Goal: Task Accomplishment & Management: Complete application form

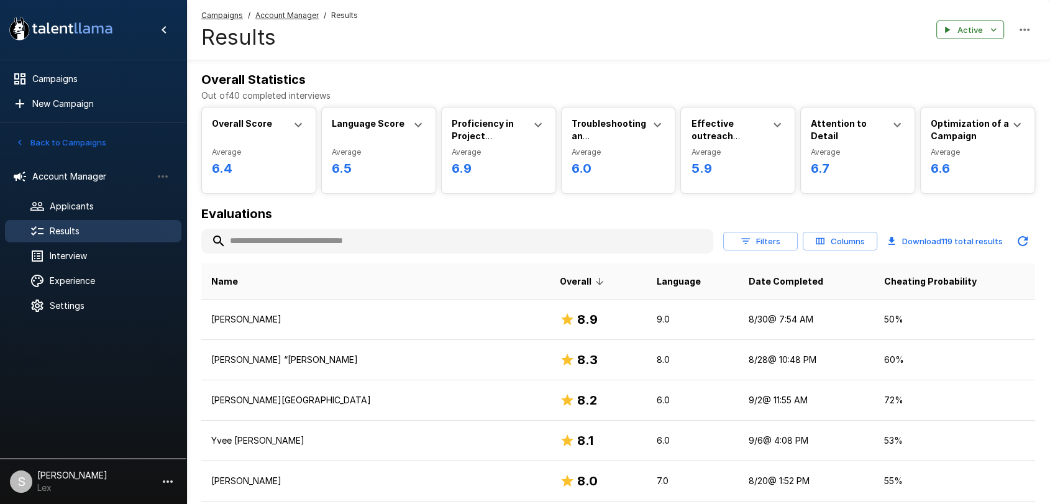
click at [516, 79] on h6 "Overall Statistics" at bounding box center [618, 80] width 834 height 20
click at [557, 47] on div "Campaigns / Account Manager / Results Results Active" at bounding box center [618, 30] width 864 height 60
click at [79, 205] on span "Applicants" at bounding box center [111, 206] width 122 height 12
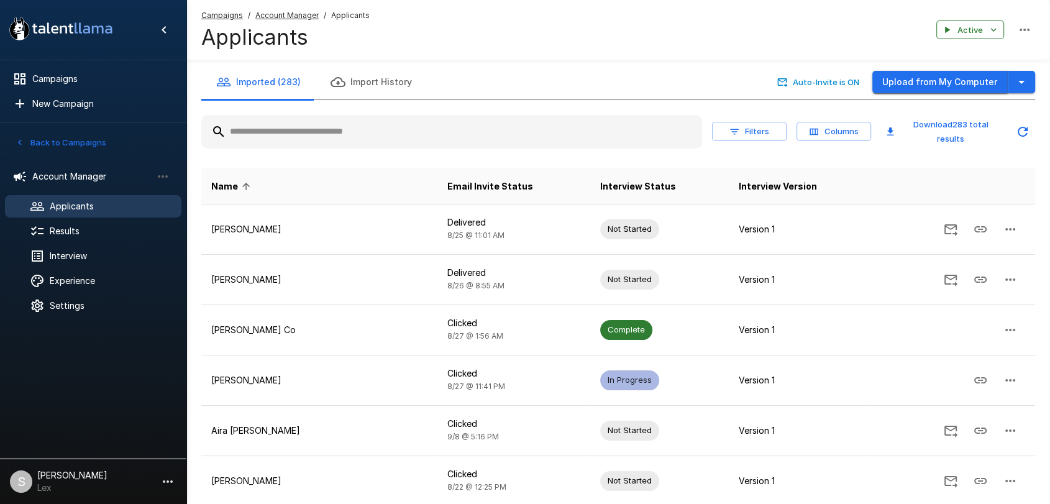
click at [907, 78] on button "Upload from My Computer" at bounding box center [941, 82] width 136 height 23
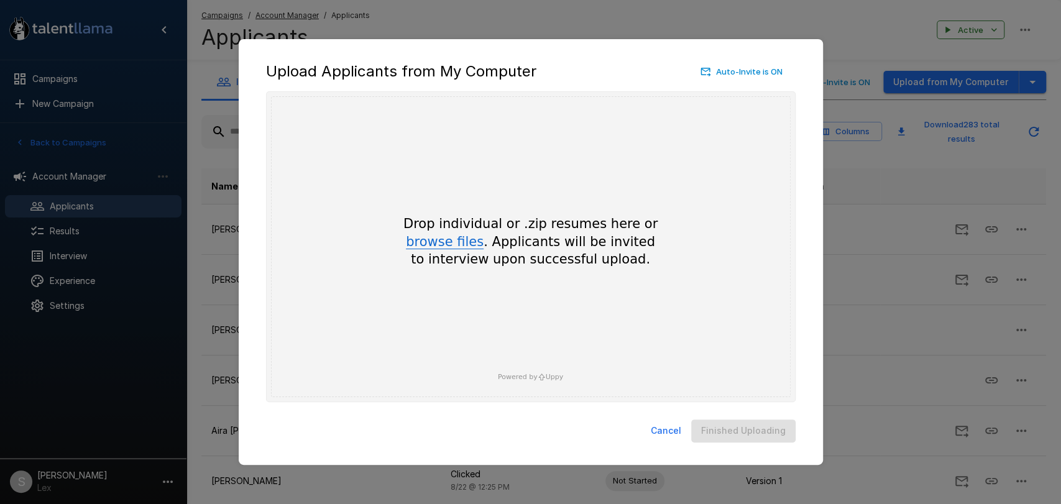
click at [441, 242] on button "browse files" at bounding box center [445, 243] width 78 height 14
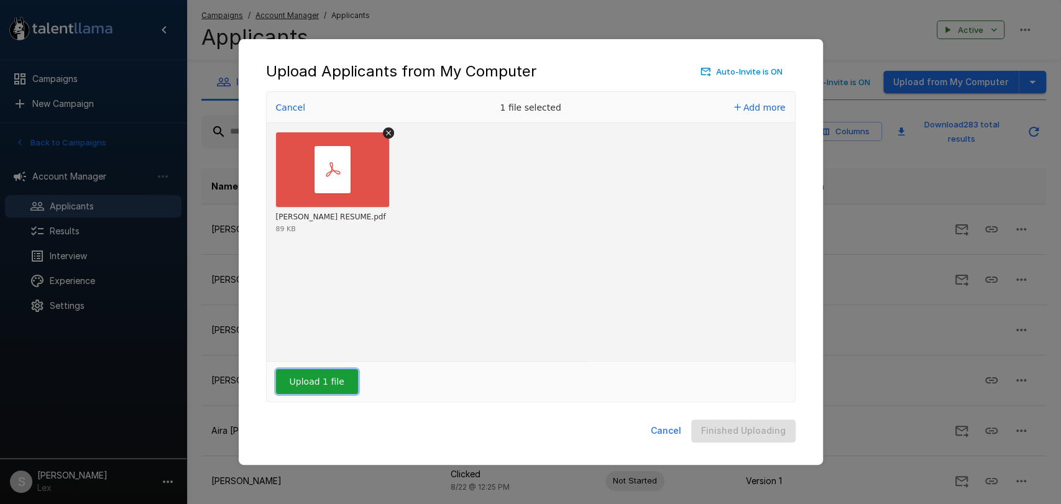
click at [303, 387] on button "Upload 1 file" at bounding box center [317, 381] width 82 height 25
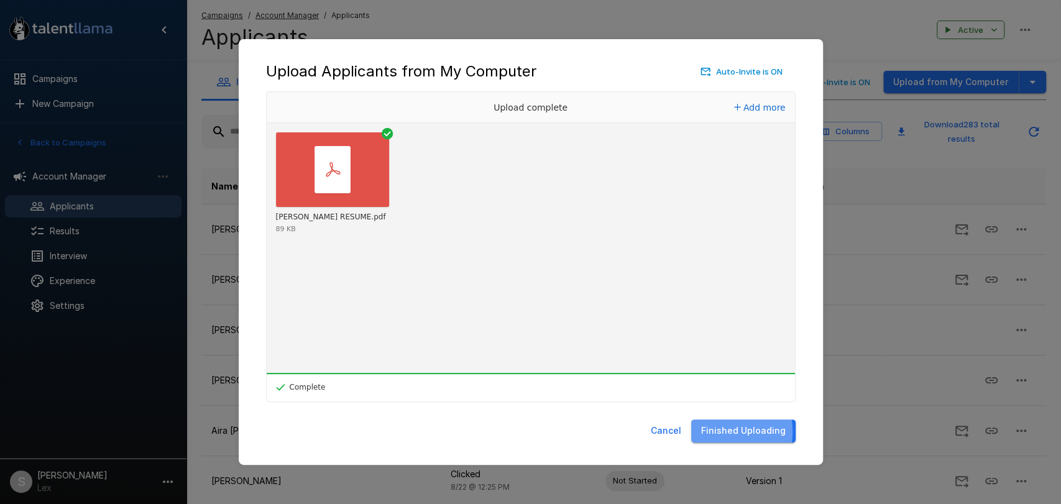
click at [715, 431] on button "Finished Uploading" at bounding box center [743, 431] width 104 height 23
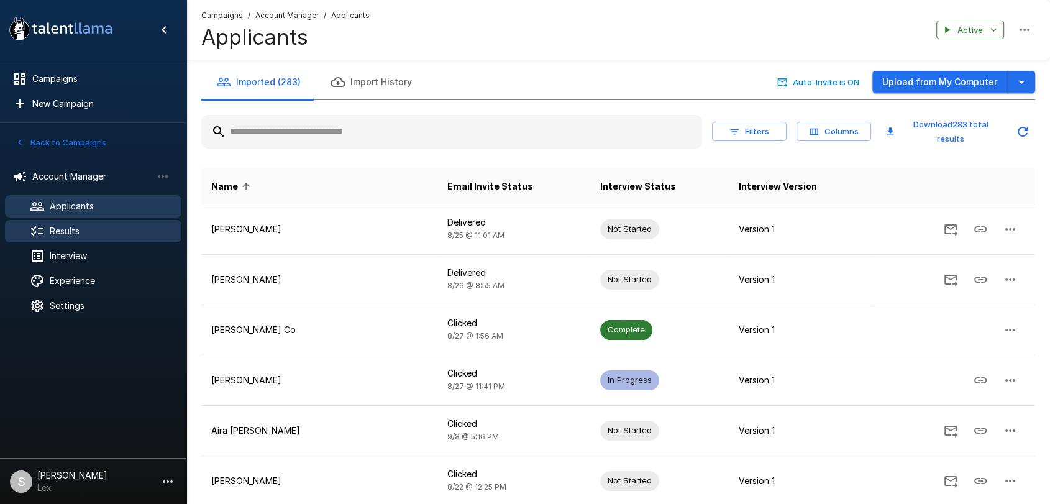
click at [79, 231] on span "Results" at bounding box center [111, 231] width 122 height 12
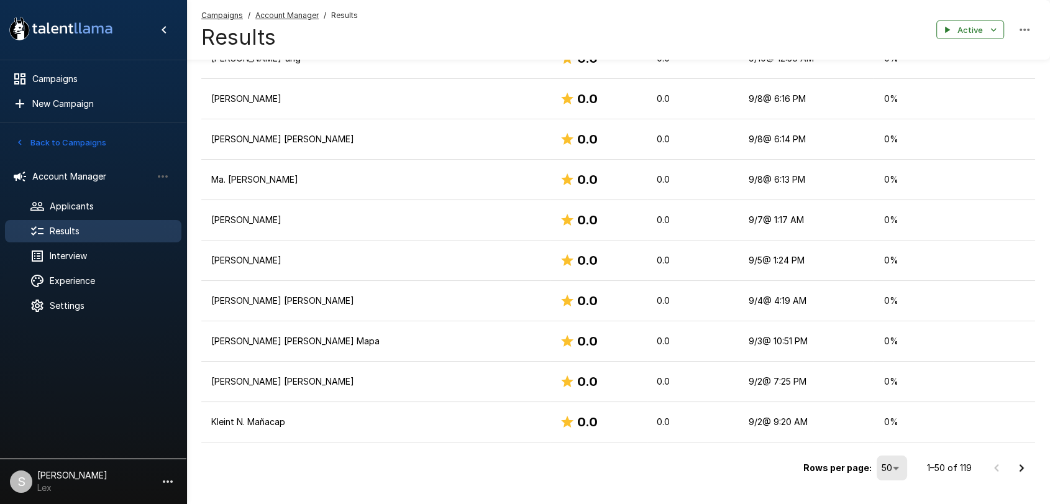
scroll to position [1903, 0]
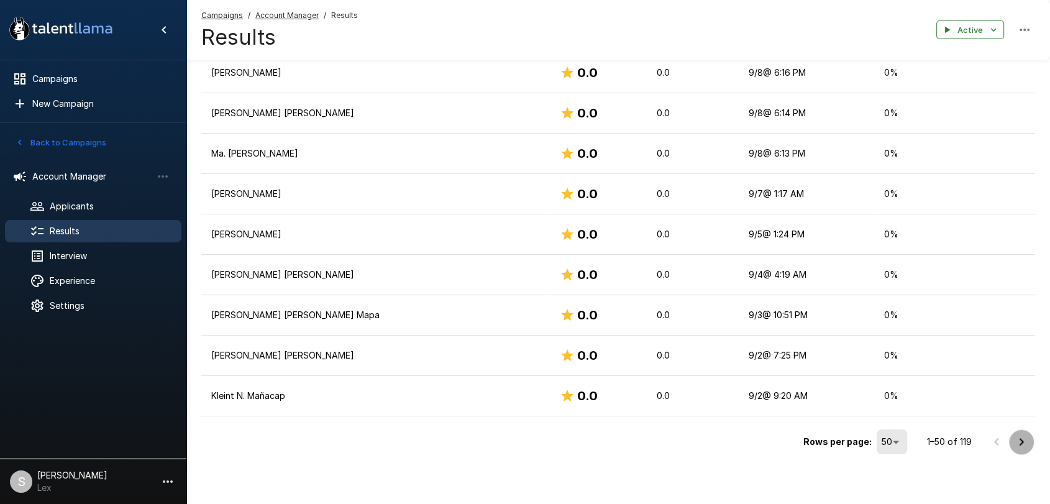
click at [1022, 438] on icon "Go to next page" at bounding box center [1022, 441] width 4 height 7
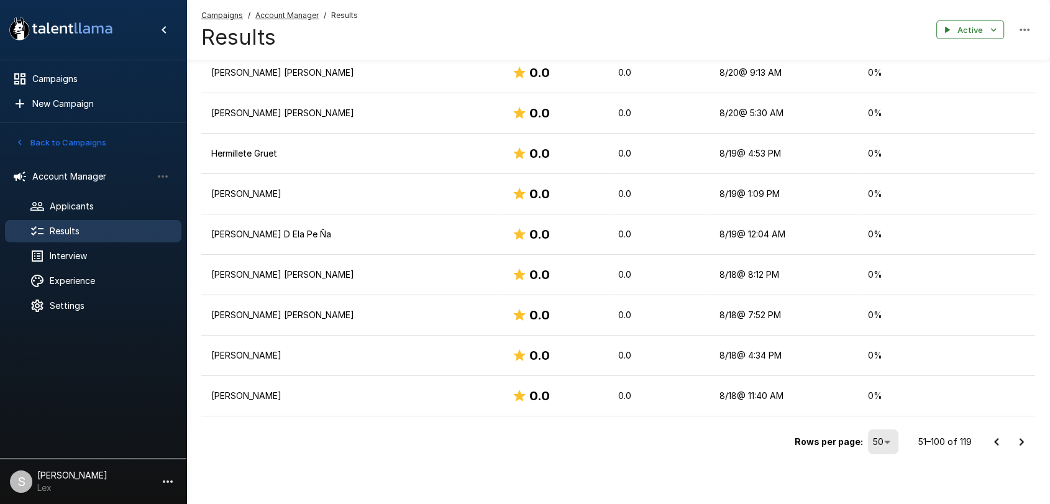
click at [1018, 438] on icon "Go to next page" at bounding box center [1021, 441] width 15 height 15
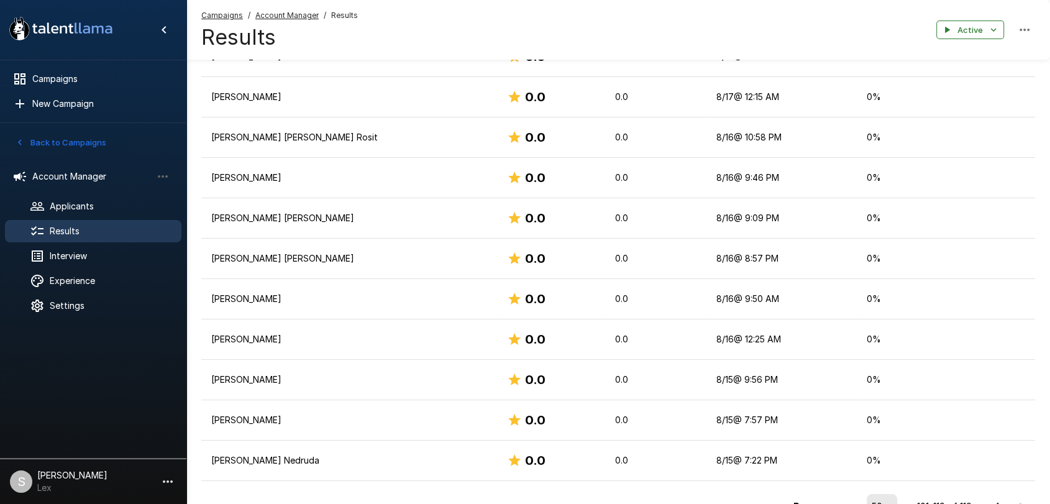
scroll to position [653, 0]
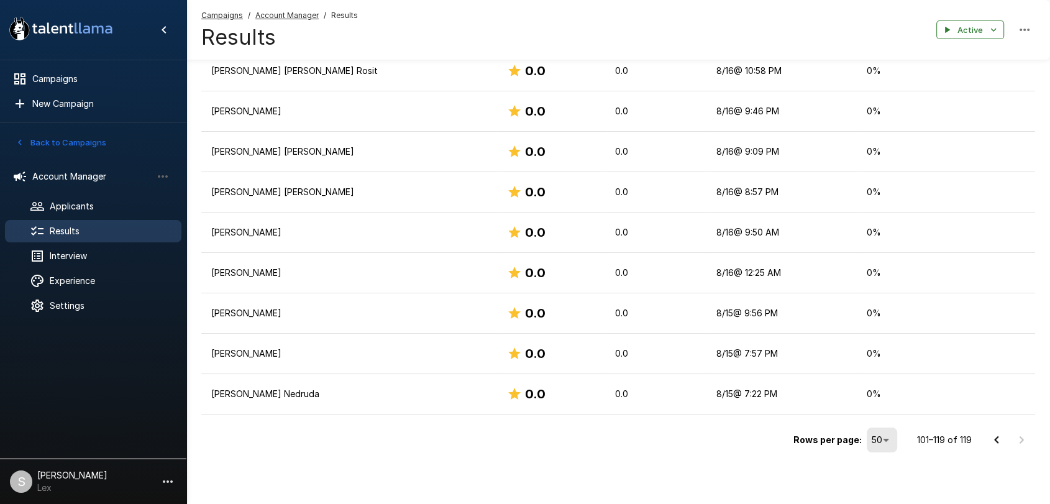
click at [996, 439] on icon "Go to previous page" at bounding box center [997, 439] width 4 height 7
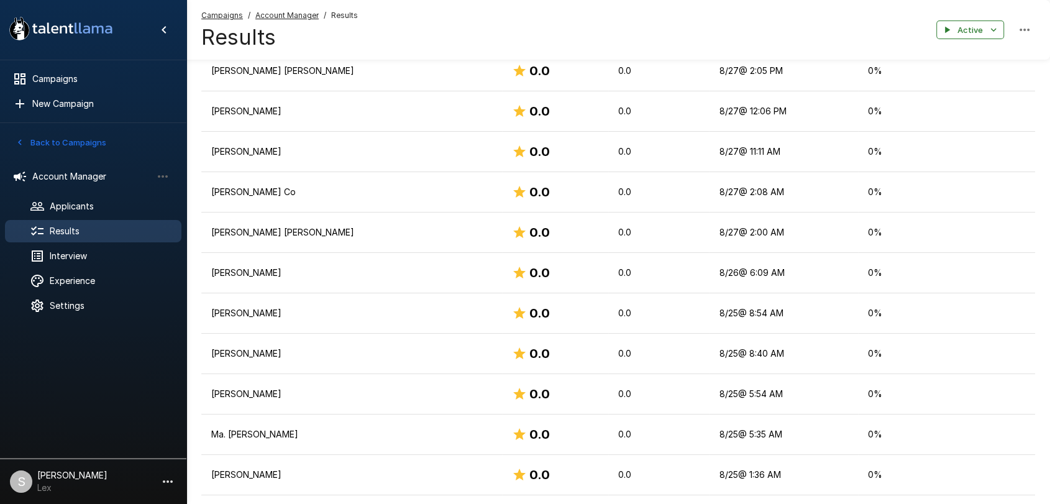
scroll to position [1903, 0]
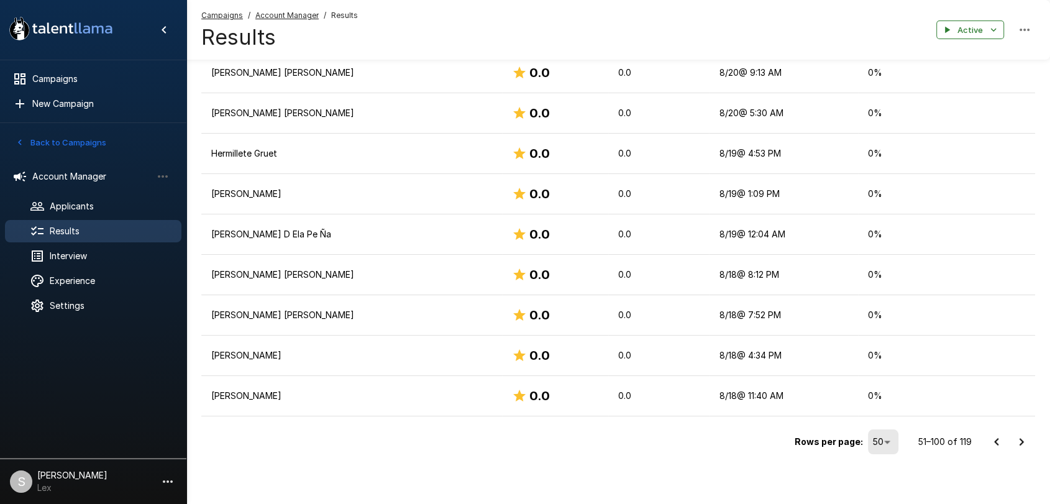
click at [995, 441] on icon "Go to previous page" at bounding box center [997, 441] width 15 height 15
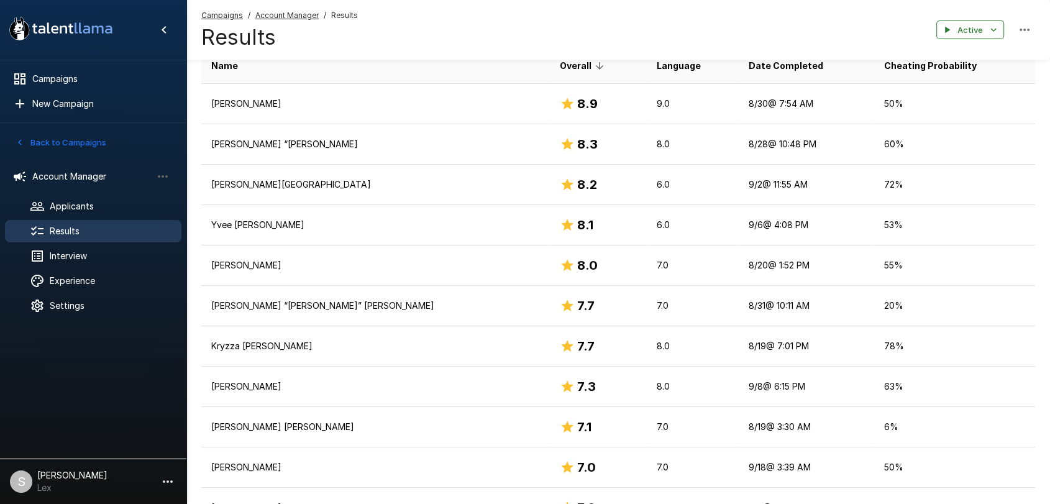
scroll to position [0, 0]
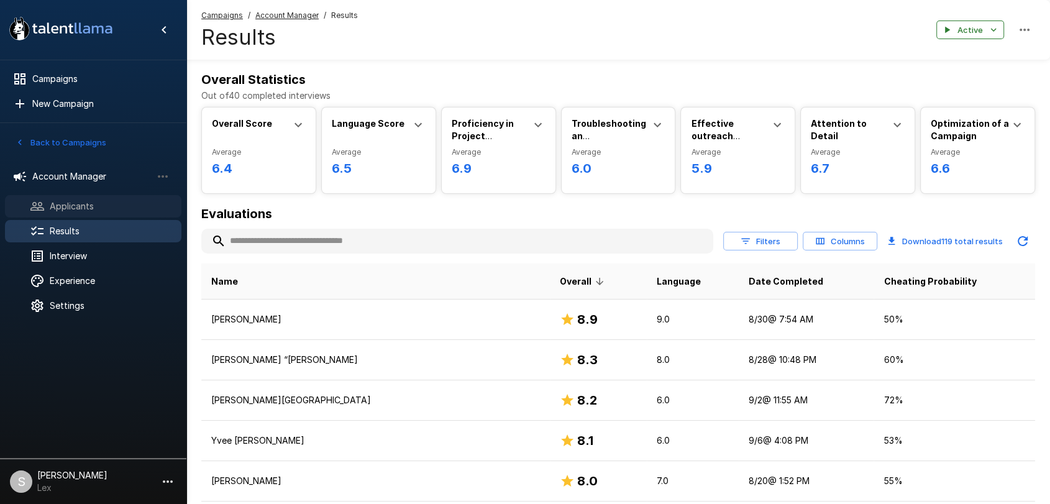
click at [83, 202] on span "Applicants" at bounding box center [111, 206] width 122 height 12
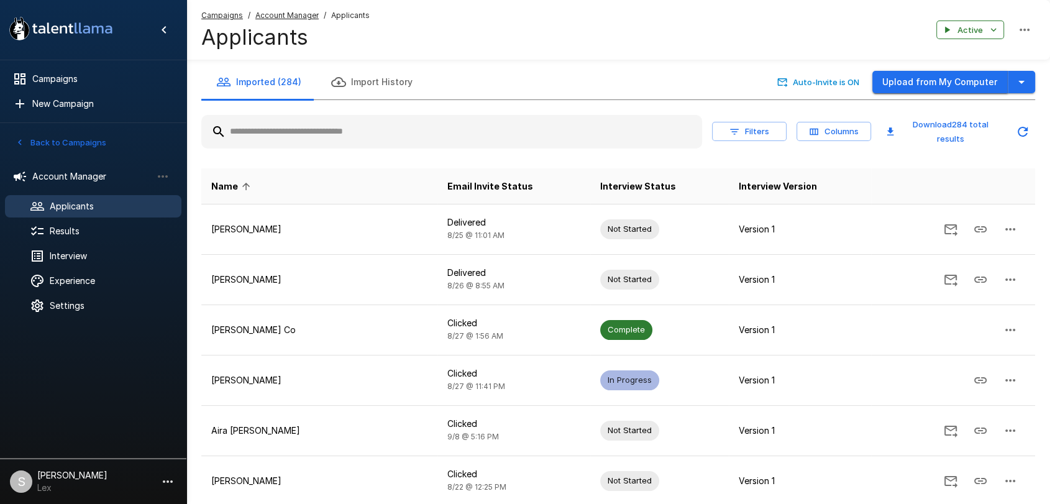
click at [953, 80] on button "Upload from My Computer" at bounding box center [941, 82] width 136 height 23
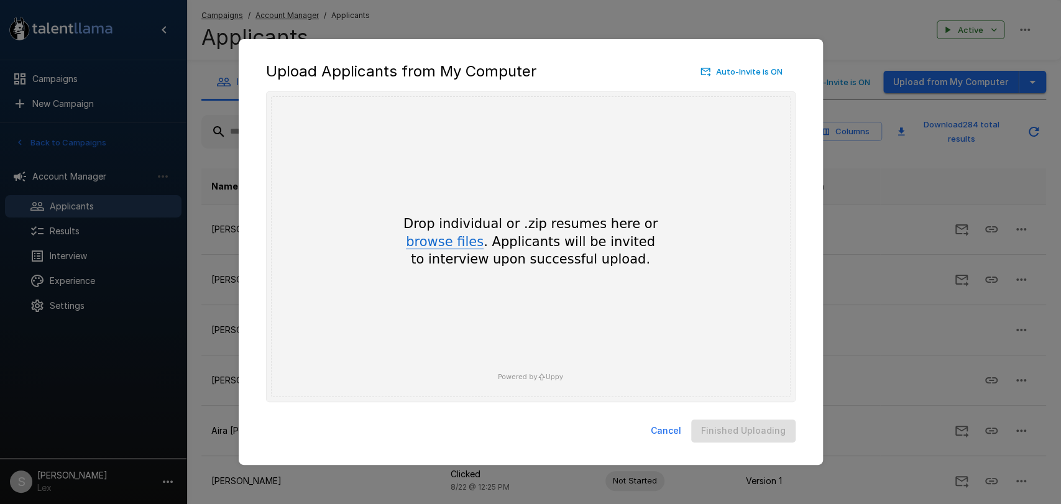
click at [452, 245] on button "browse files" at bounding box center [445, 243] width 78 height 14
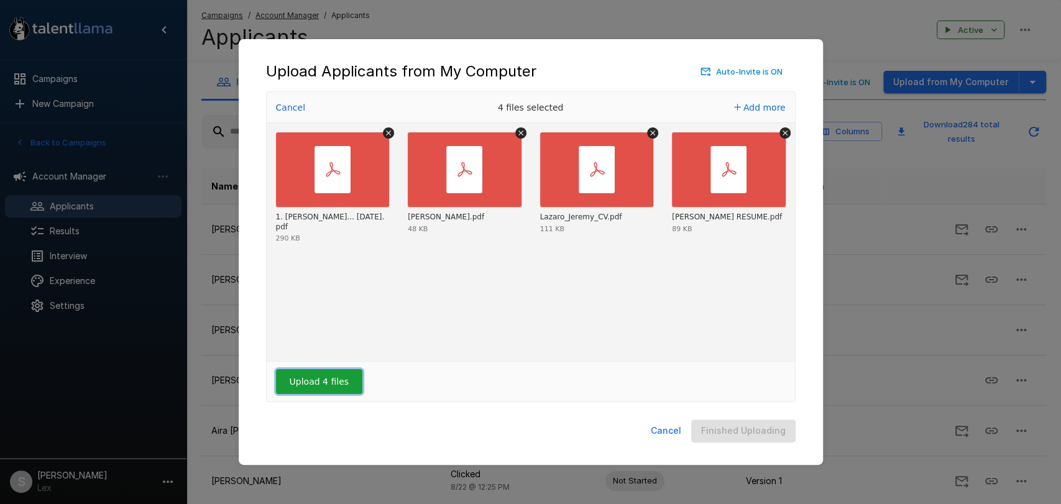
click at [318, 384] on button "Upload 4 files" at bounding box center [319, 381] width 86 height 25
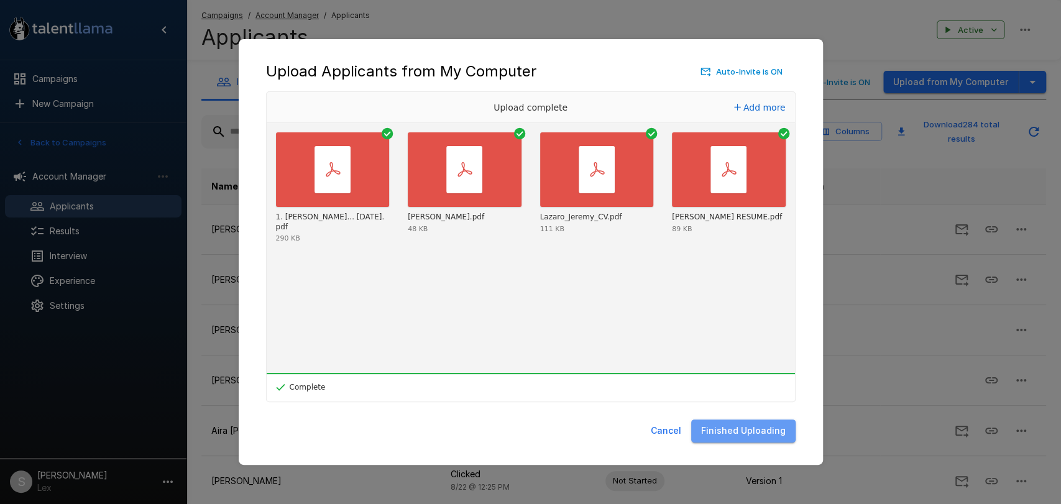
click at [766, 434] on button "Finished Uploading" at bounding box center [743, 431] width 104 height 23
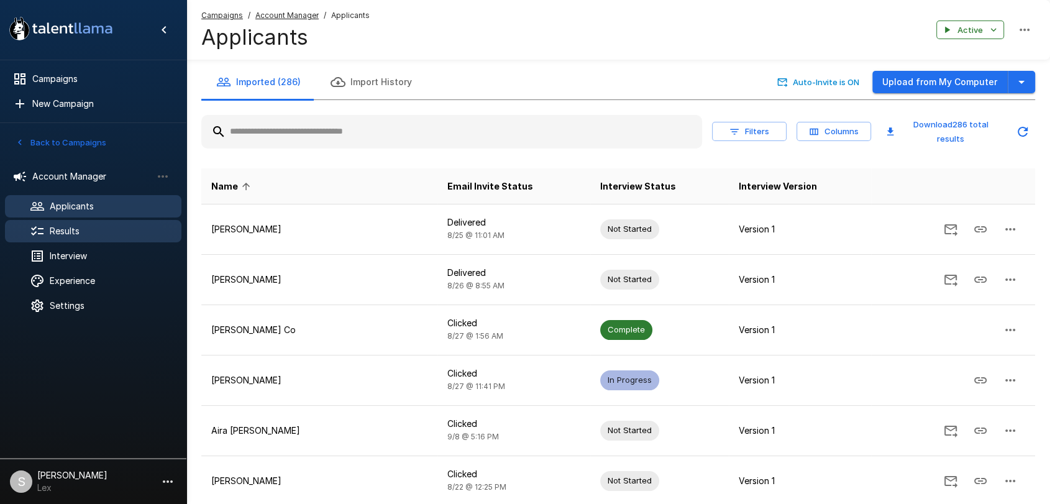
click at [58, 230] on span "Results" at bounding box center [111, 231] width 122 height 12
